Goal: Task Accomplishment & Management: Use online tool/utility

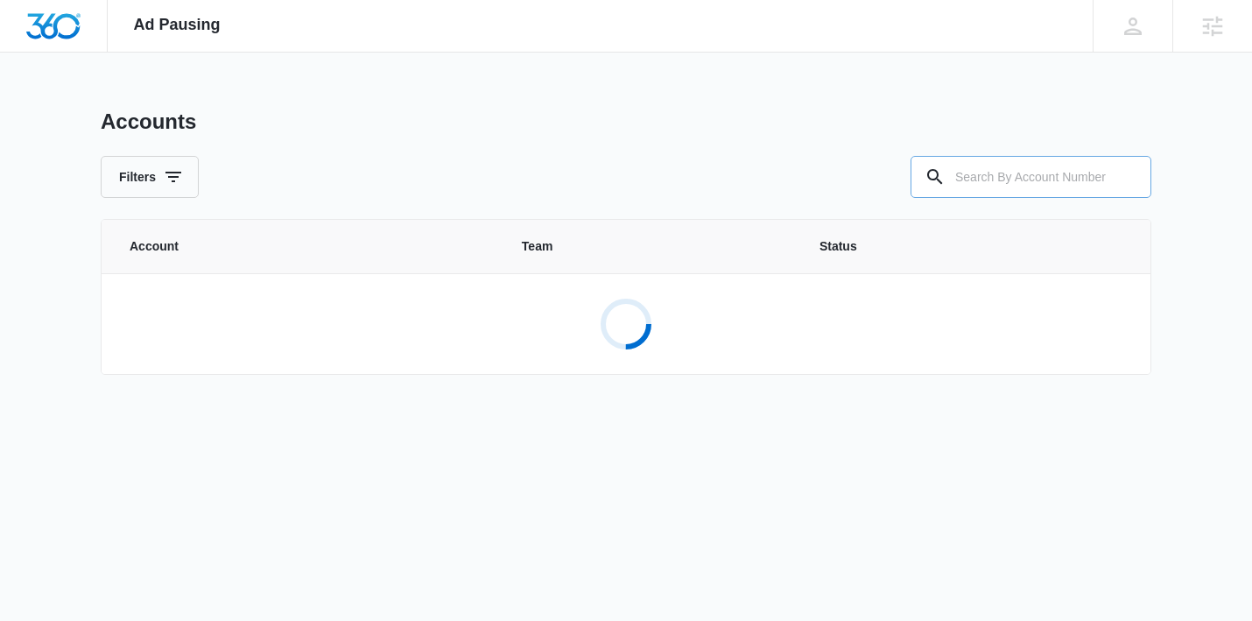
click at [981, 178] on input "text" at bounding box center [1031, 177] width 241 height 42
type input "m332592"
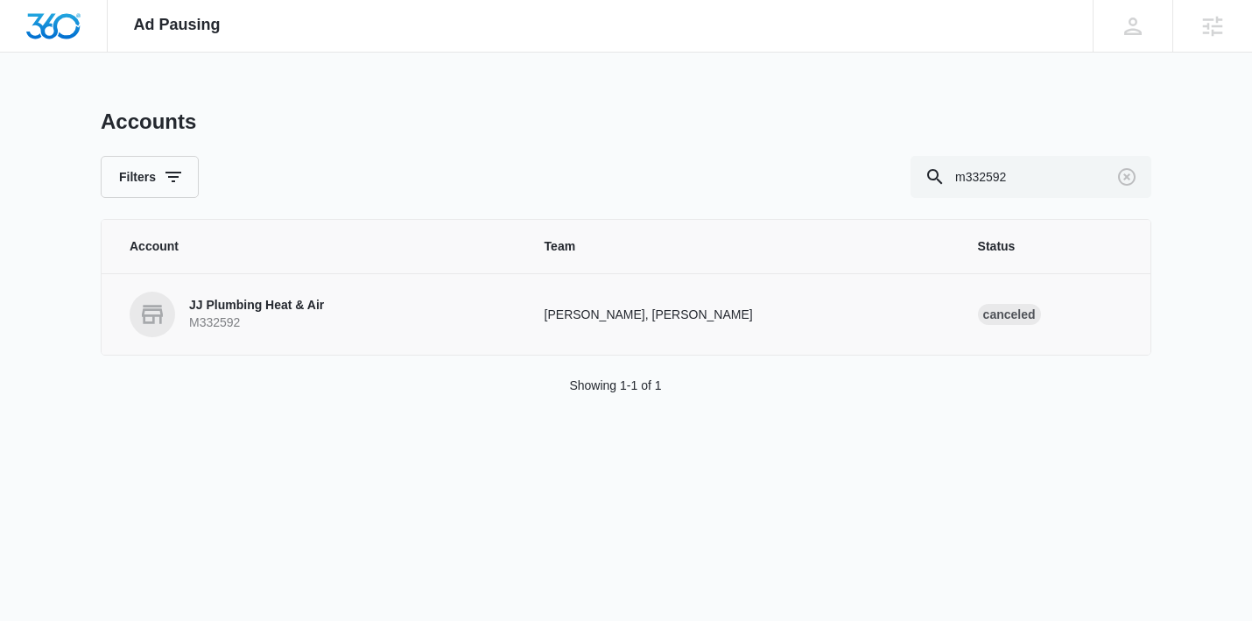
click at [229, 303] on p "JJ Plumbing Heat & Air" at bounding box center [256, 306] width 135 height 18
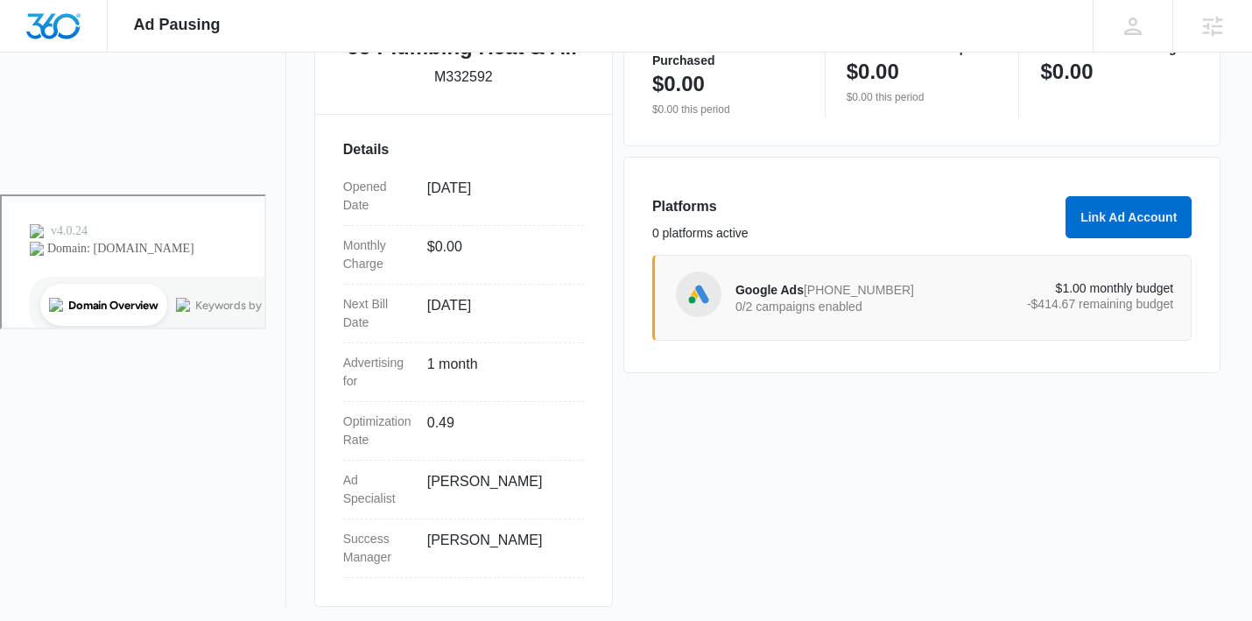
scroll to position [433, 0]
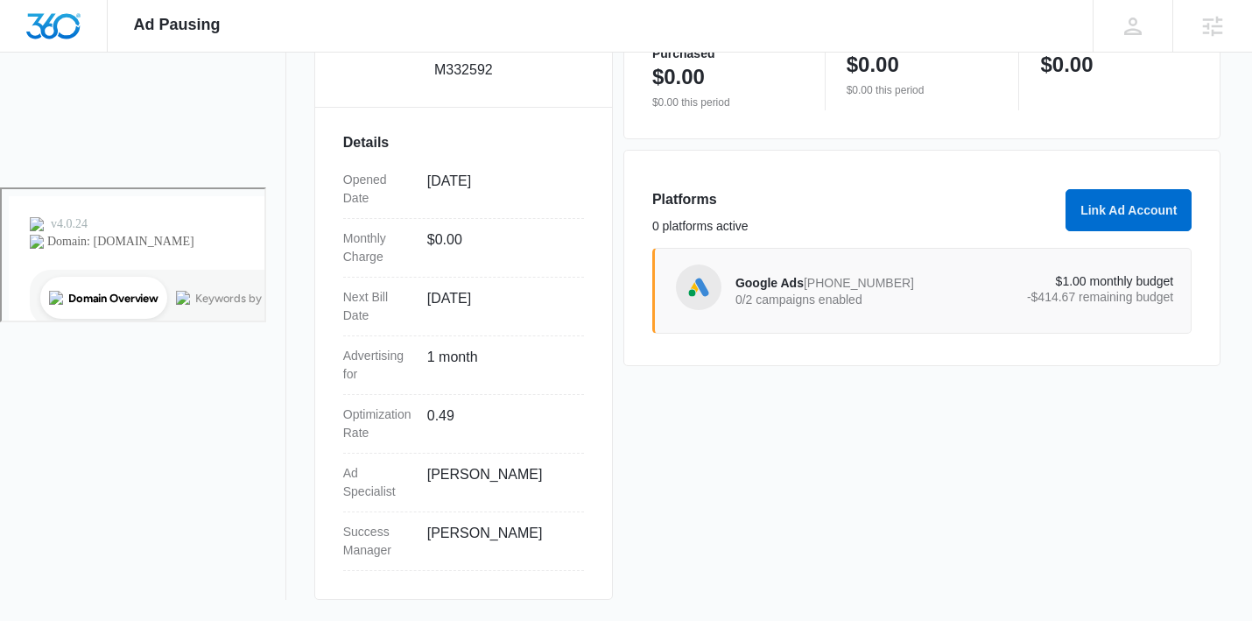
click at [947, 288] on div "Google Ads [PHONE_NUMBER] 0/2 campaigns enabled" at bounding box center [845, 290] width 219 height 37
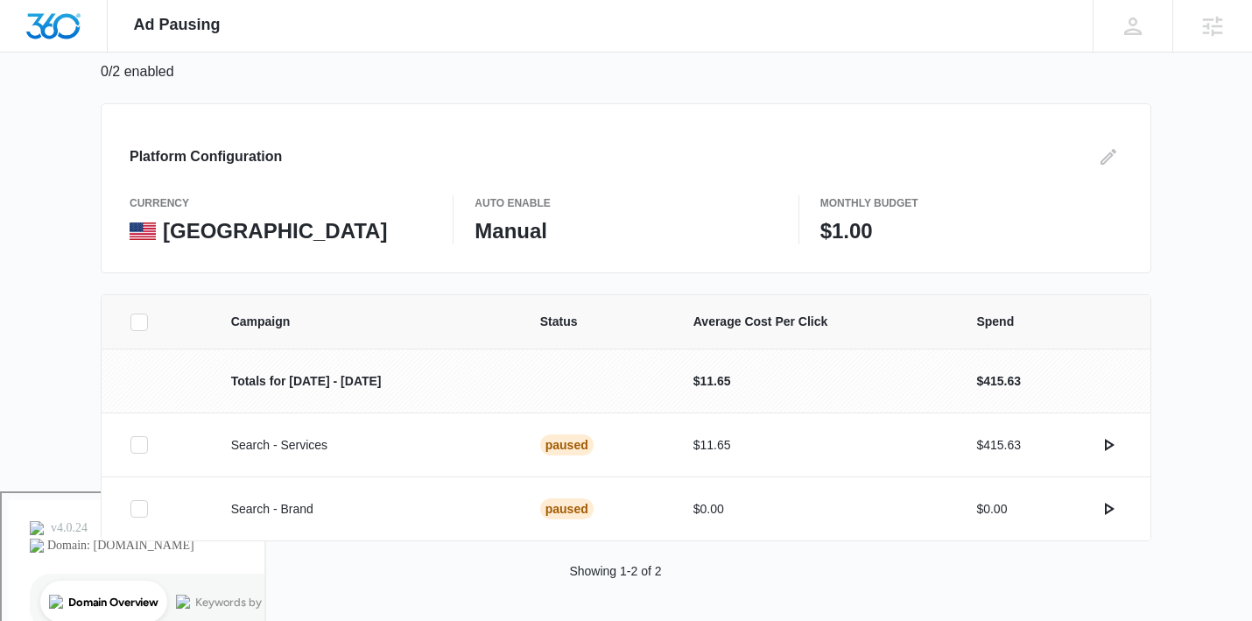
scroll to position [131, 0]
